Goal: Transaction & Acquisition: Purchase product/service

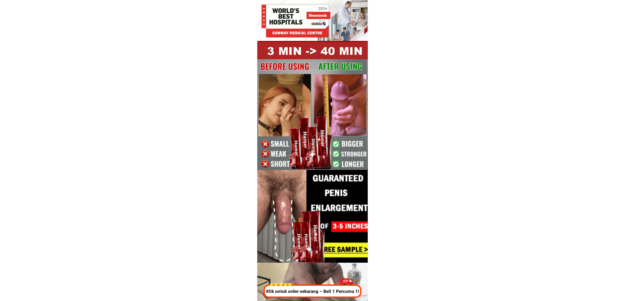
drag, startPoint x: 295, startPoint y: 290, endPoint x: 300, endPoint y: 292, distance: 5.2
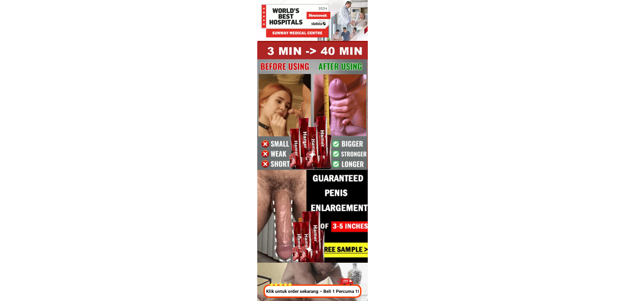
click at [296, 291] on p "Klik untuk order sekarang – Beli 1 Percuma 1!" at bounding box center [312, 291] width 101 height 7
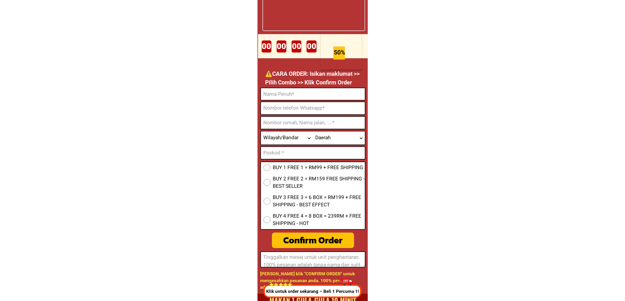
scroll to position [2017, 0]
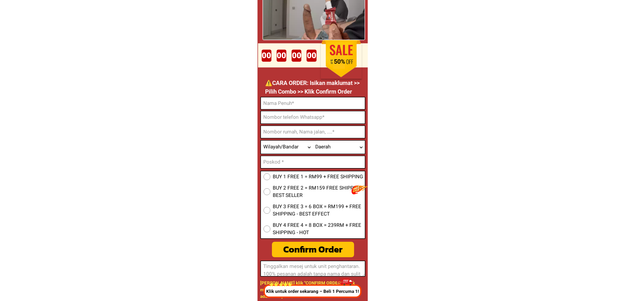
click at [322, 106] on input "Input full_name" at bounding box center [313, 103] width 104 height 12
paste input "[PERSON_NAME]"
type input "[PERSON_NAME]"
click at [287, 123] on input "Input phone_number" at bounding box center [313, 117] width 104 height 12
drag, startPoint x: 282, startPoint y: 118, endPoint x: 286, endPoint y: 125, distance: 7.6
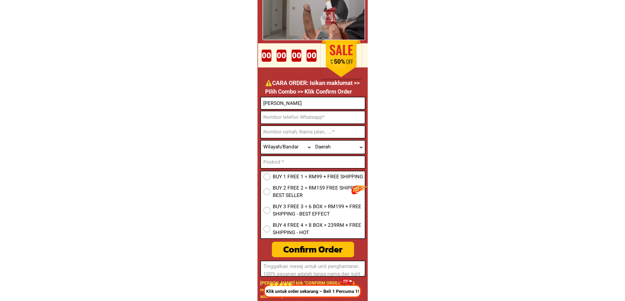
click at [282, 118] on input "Input phone_number" at bounding box center [313, 117] width 104 height 12
paste input "017-784 3572"
click at [283, 122] on input "017-784 3572" at bounding box center [313, 117] width 104 height 12
type input "0177843572"
drag, startPoint x: 289, startPoint y: 154, endPoint x: 292, endPoint y: 158, distance: 4.8
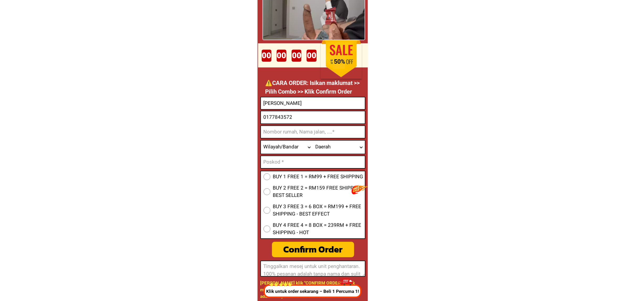
click at [289, 154] on form "BUY 1 FREE 1 = RM99 + FREE SHIPPING BUY 2 FREE 2 = RM159 FREE SHIPPING - BEST S…" at bounding box center [312, 187] width 105 height 180
click at [300, 163] on input "Input text_input_1" at bounding box center [313, 162] width 104 height 12
paste input "85000"
type input "85000"
click at [277, 124] on div "0177843572" at bounding box center [312, 117] width 105 height 13
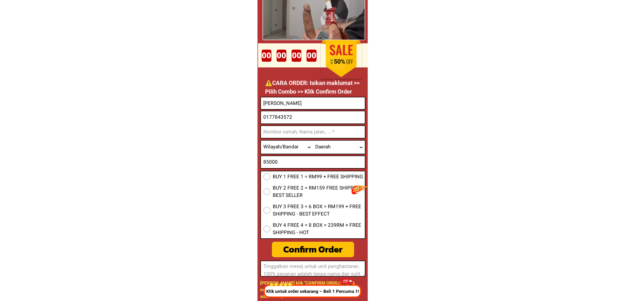
paste input ""[STREET_ADDRESS]..""
drag, startPoint x: 283, startPoint y: 129, endPoint x: 285, endPoint y: 131, distance: 3.0
click at [283, 129] on input ""[STREET_ADDRESS].."" at bounding box center [313, 132] width 104 height 12
click at [265, 133] on input ""[STREET_ADDRESS]" at bounding box center [313, 132] width 104 height 12
type input "[STREET_ADDRESS]"
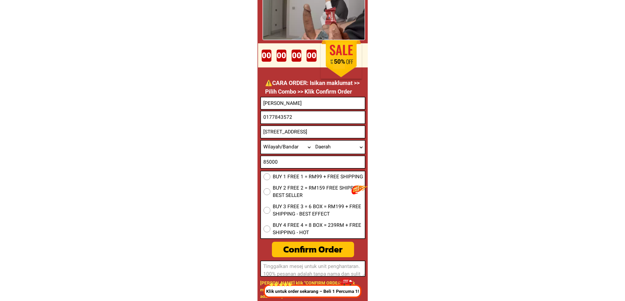
click at [301, 146] on select "Wilayah/[GEOGRAPHIC_DATA] [GEOGRAPHIC_DATA] [GEOGRAPHIC_DATA] [GEOGRAPHIC_DATA]…" at bounding box center [287, 147] width 52 height 13
click at [286, 151] on select "Wilayah/[GEOGRAPHIC_DATA] [GEOGRAPHIC_DATA] [GEOGRAPHIC_DATA] [GEOGRAPHIC_DATA]…" at bounding box center [287, 147] width 52 height 13
select select "60_R2939653"
click at [261, 141] on select "Wilayah/[GEOGRAPHIC_DATA] [GEOGRAPHIC_DATA] [GEOGRAPHIC_DATA] [GEOGRAPHIC_DATA]…" at bounding box center [287, 147] width 52 height 13
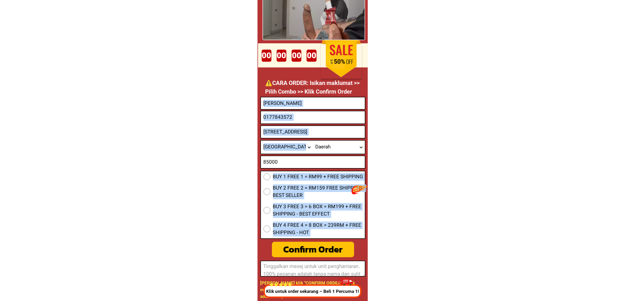
click at [330, 151] on form "BUY 1 FREE 1 = RM99 + FREE SHIPPING BUY 2 FREE 2 = RM159 FREE SHIPPING - BEST S…" at bounding box center [312, 187] width 105 height 180
click at [326, 149] on select "Daerah Ayer Baloi Ayer [GEOGRAPHIC_DATA] [GEOGRAPHIC_DATA] 2 [GEOGRAPHIC_DATA] …" at bounding box center [339, 147] width 52 height 13
click at [313, 141] on select "Daerah Ayer Baloi Ayer [GEOGRAPHIC_DATA] [GEOGRAPHIC_DATA] 2 [GEOGRAPHIC_DATA] …" at bounding box center [339, 147] width 52 height 13
click at [341, 146] on select "Daerah Ayer Baloi Ayer [GEOGRAPHIC_DATA] [GEOGRAPHIC_DATA] 2 [GEOGRAPHIC_DATA] …" at bounding box center [339, 147] width 52 height 13
select select "60_R80199560"
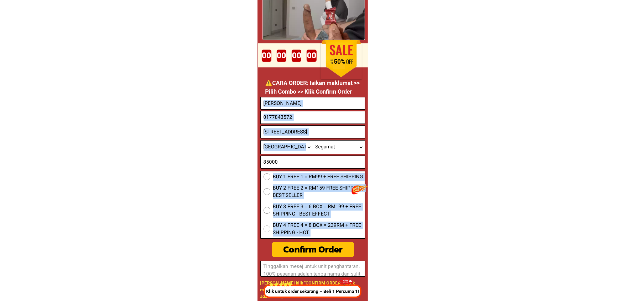
click at [313, 141] on select "Daerah Ayer Baloi Ayer [GEOGRAPHIC_DATA] [GEOGRAPHIC_DATA] 2 [GEOGRAPHIC_DATA] …" at bounding box center [339, 147] width 52 height 13
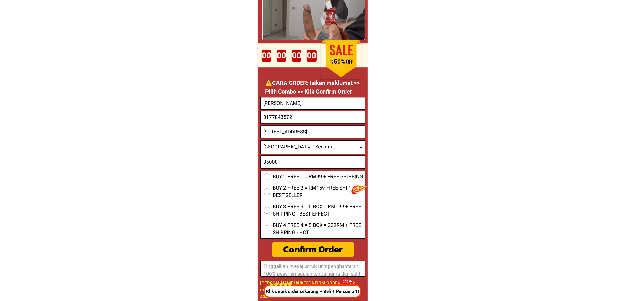
drag, startPoint x: 311, startPoint y: 170, endPoint x: 313, endPoint y: 173, distance: 3.3
click at [313, 172] on form "BUY 1 FREE 1 = RM99 + FREE SHIPPING BUY 2 FREE 2 = RM159 FREE SHIPPING - BEST S…" at bounding box center [312, 187] width 105 height 180
click at [324, 181] on div "BUY 1 FREE 1 = RM99 + FREE SHIPPING BUY 2 FREE 2 = RM159 FREE SHIPPING - BEST S…" at bounding box center [312, 205] width 105 height 68
click at [321, 178] on span "BUY 1 FREE 1 = RM99 + FREE SHIPPING" at bounding box center [318, 177] width 90 height 8
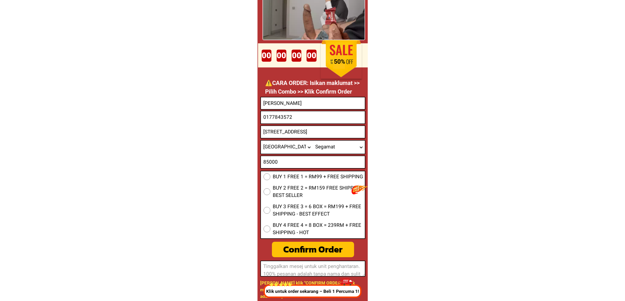
click at [270, 178] on input "BUY 1 FREE 1 = RM99 + FREE SHIPPING" at bounding box center [266, 176] width 7 height 7
click at [311, 249] on div "Confirm Order" at bounding box center [313, 250] width 82 height 14
radio input "true"
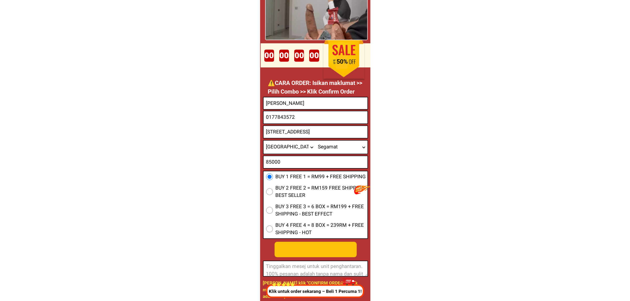
scroll to position [0, 0]
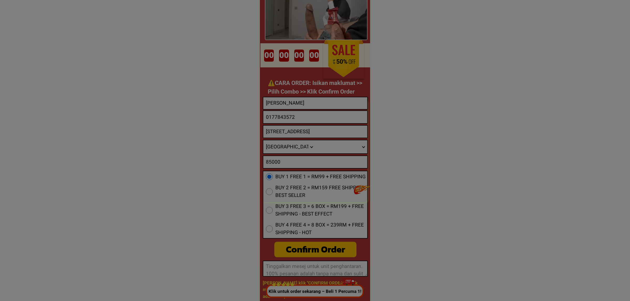
drag, startPoint x: 523, startPoint y: 197, endPoint x: 515, endPoint y: 191, distance: 10.2
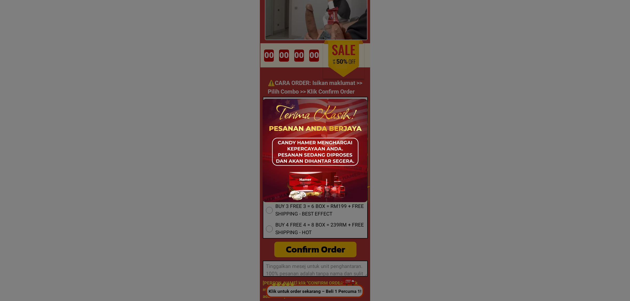
click at [521, 194] on div at bounding box center [315, 150] width 630 height 301
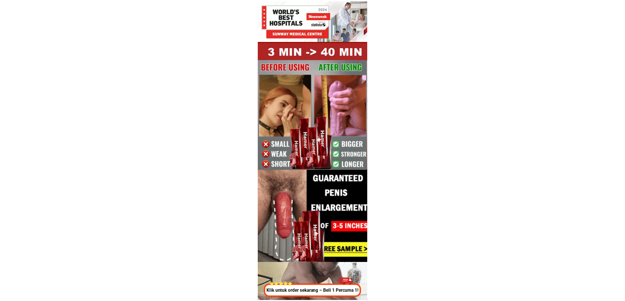
scroll to position [2017, 0]
